Goal: Information Seeking & Learning: Learn about a topic

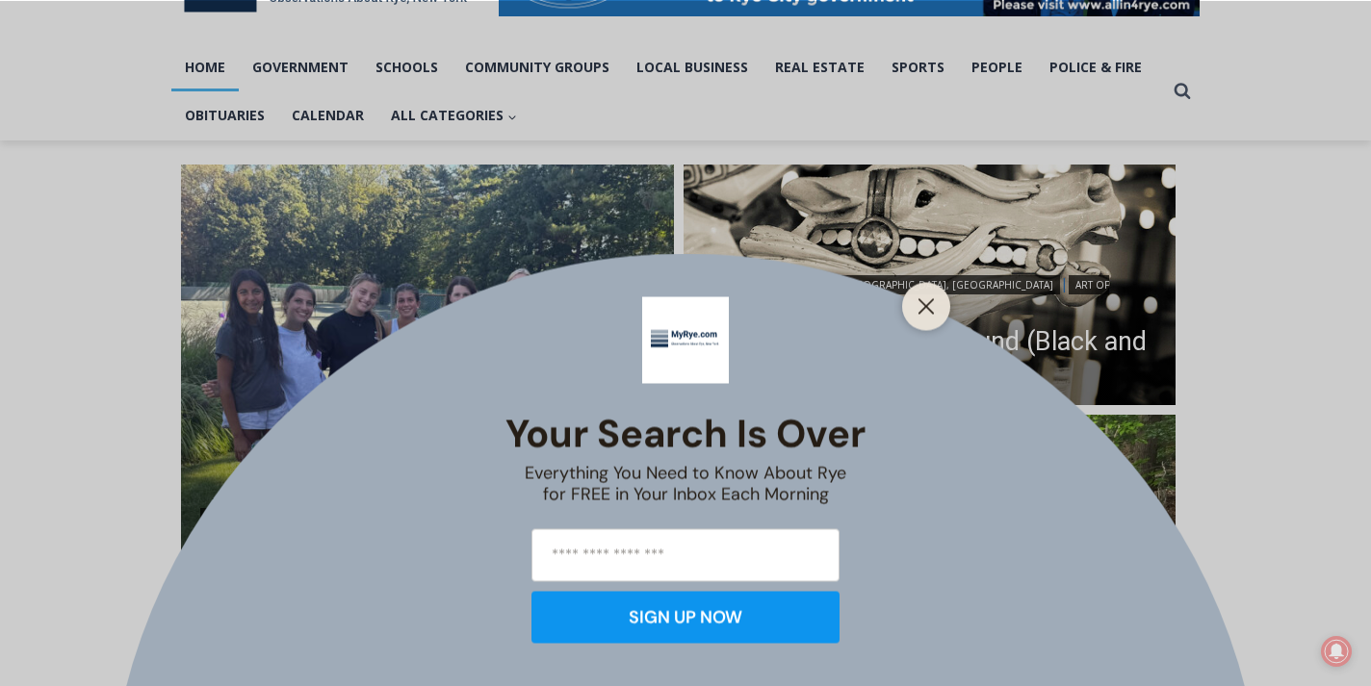
scroll to position [375, 0]
click at [947, 302] on div at bounding box center [926, 306] width 48 height 48
click at [930, 307] on icon "Close" at bounding box center [926, 306] width 17 height 17
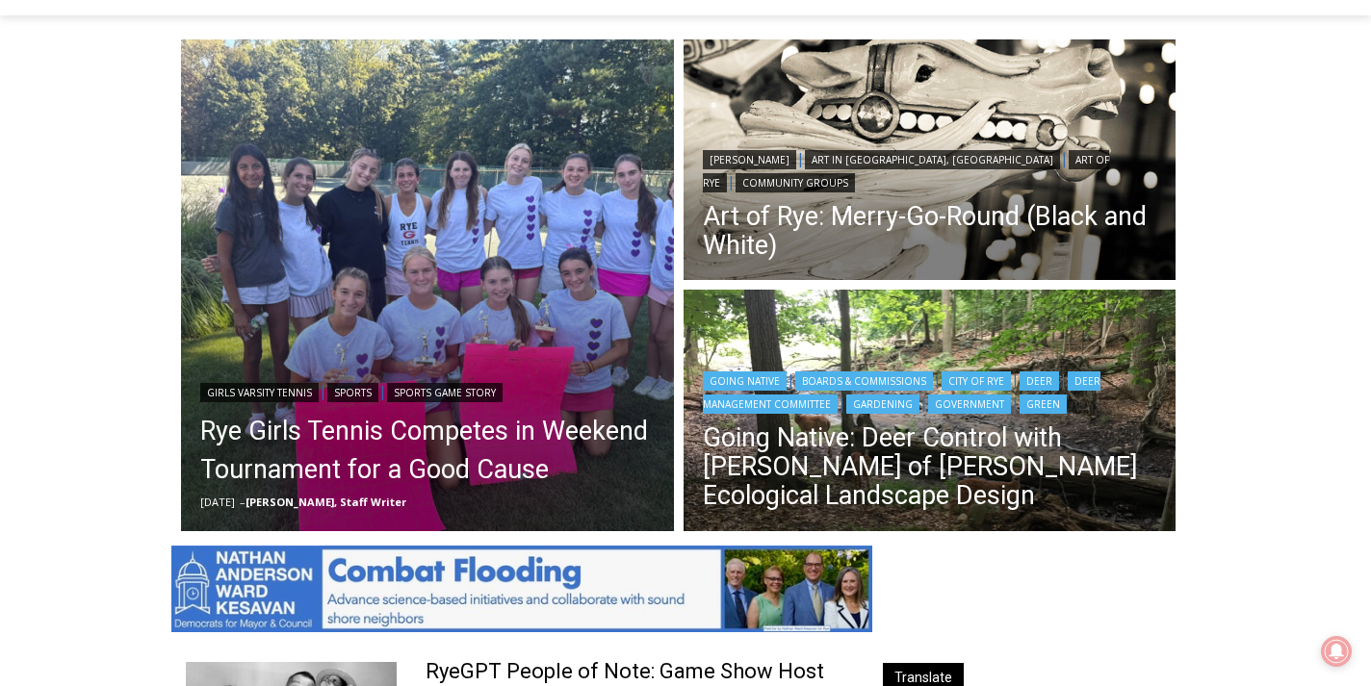
scroll to position [499, 0]
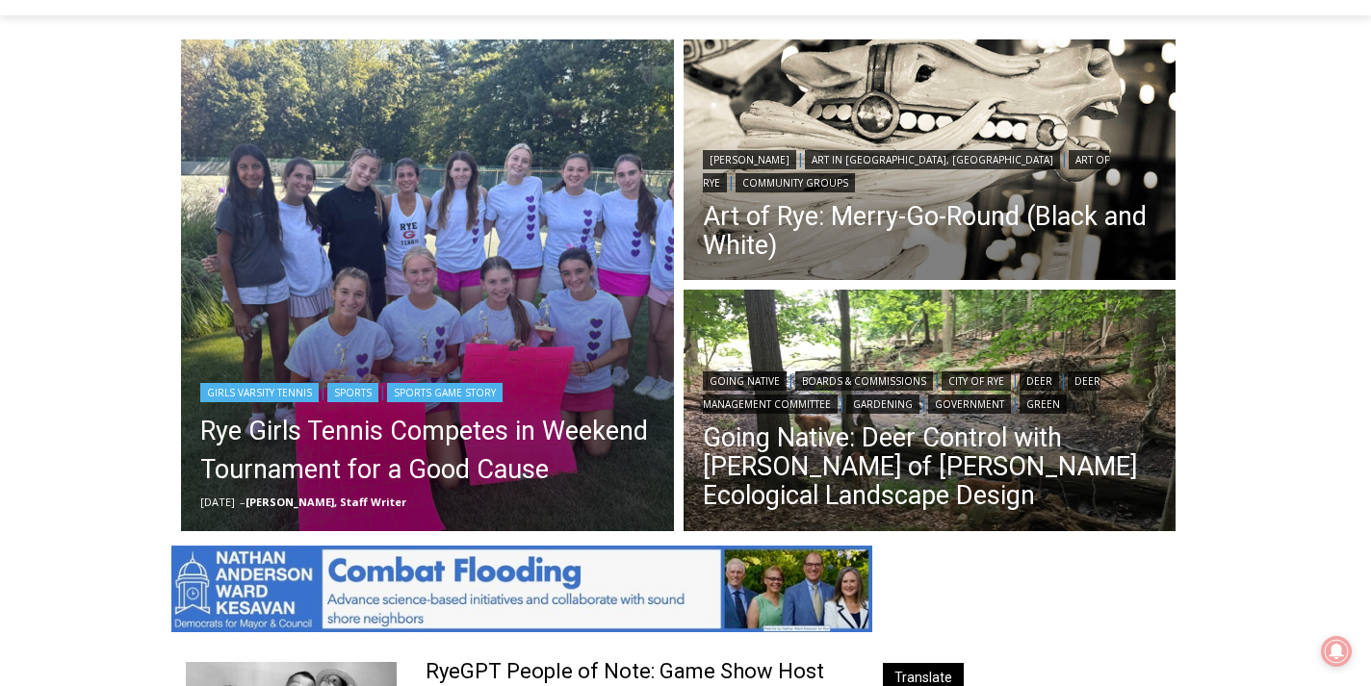
click at [432, 259] on img "Read More Rye Girls Tennis Competes in Weekend Tournament for a Good Cause" at bounding box center [427, 285] width 493 height 493
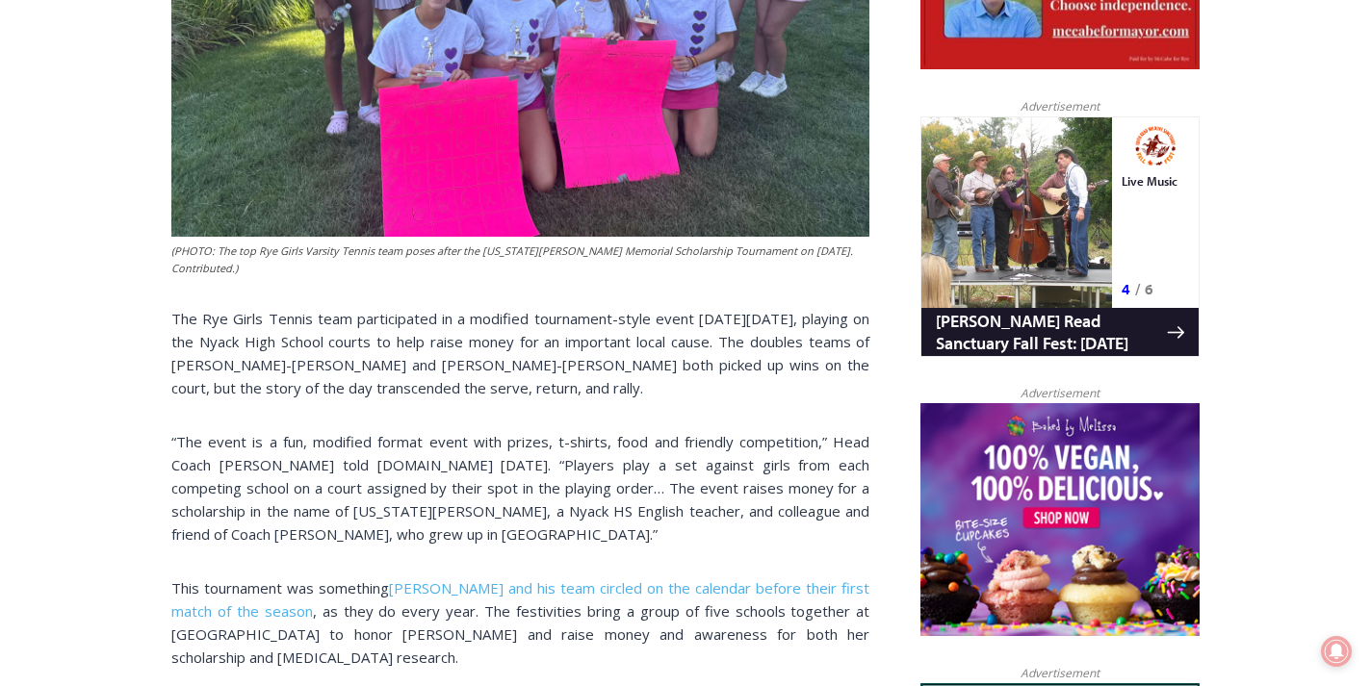
scroll to position [1158, 0]
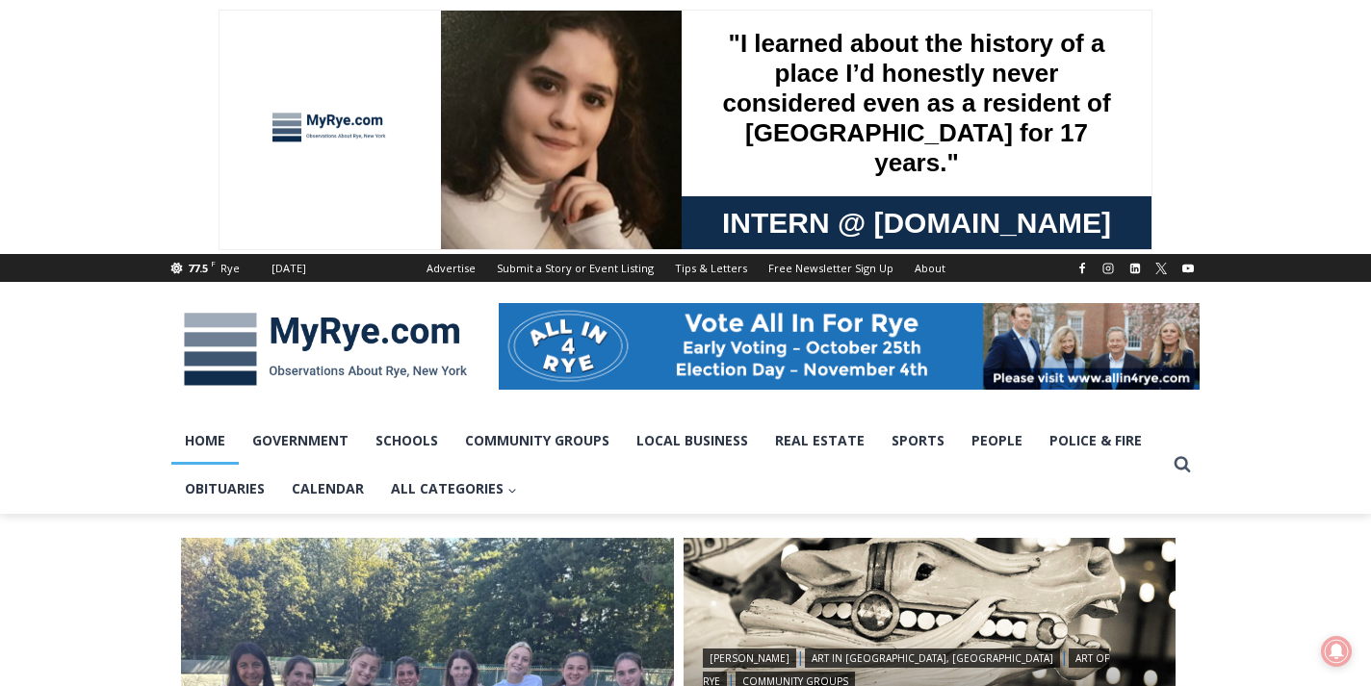
click at [1311, 484] on div "77.5 F Rye Monday, October 6, 2025 Advertise Submit a Story or Event Listing Ti…" at bounding box center [685, 383] width 1371 height 259
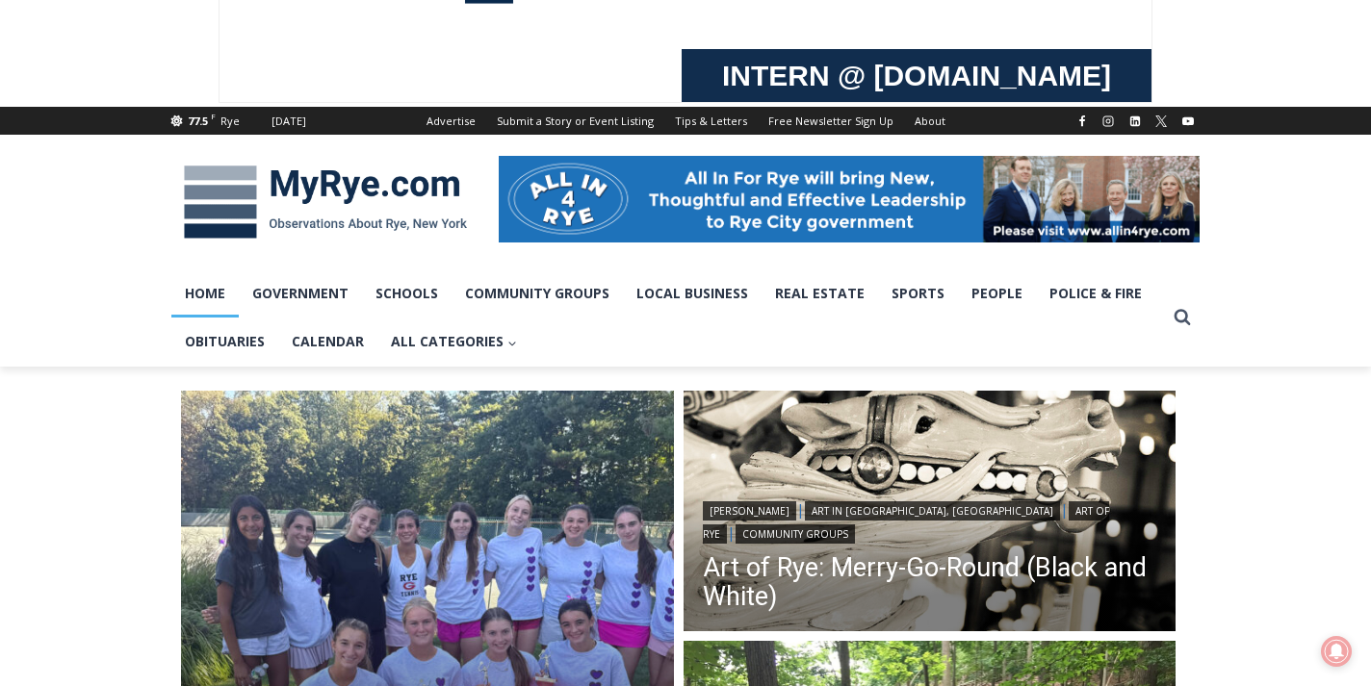
scroll to position [12, 0]
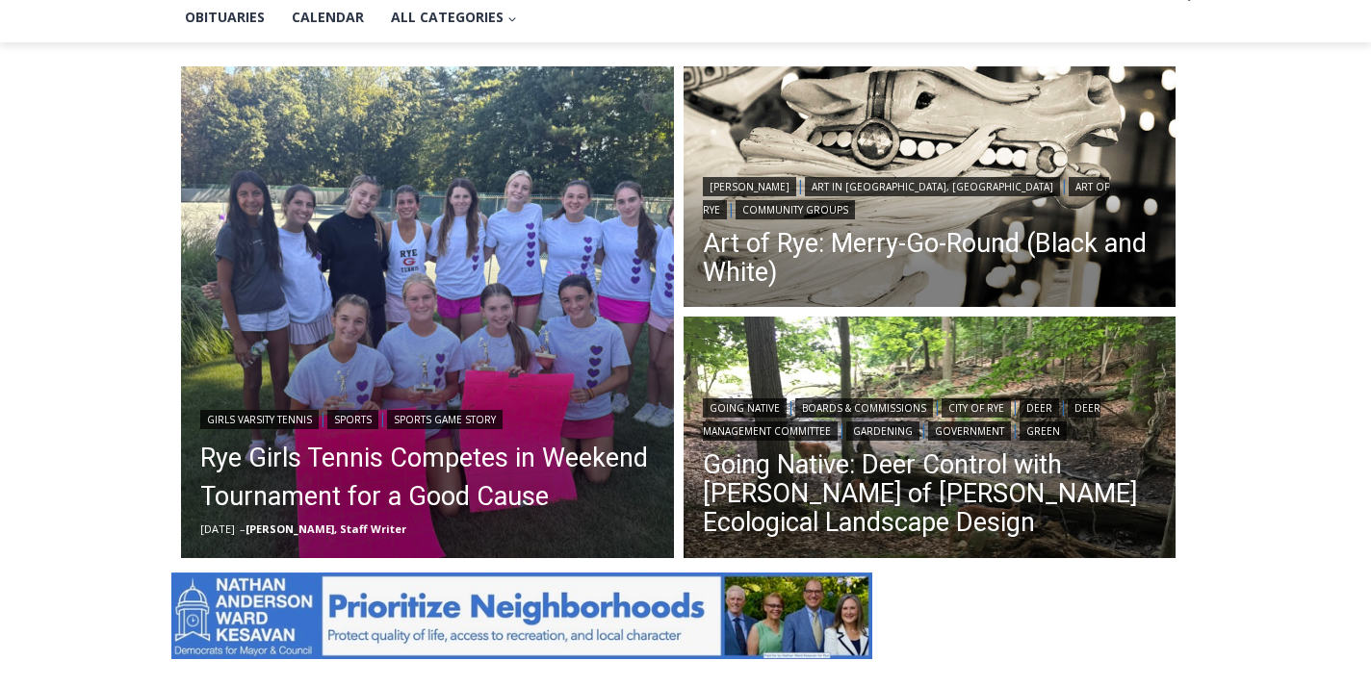
scroll to position [475, 0]
